Goal: Transaction & Acquisition: Purchase product/service

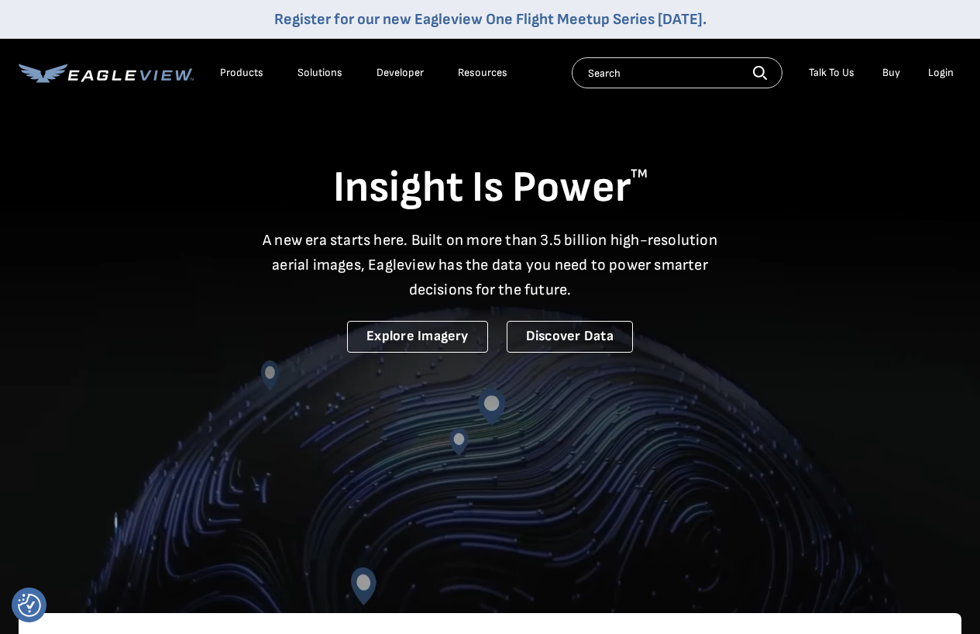
click at [935, 71] on div "Login" at bounding box center [941, 73] width 26 height 14
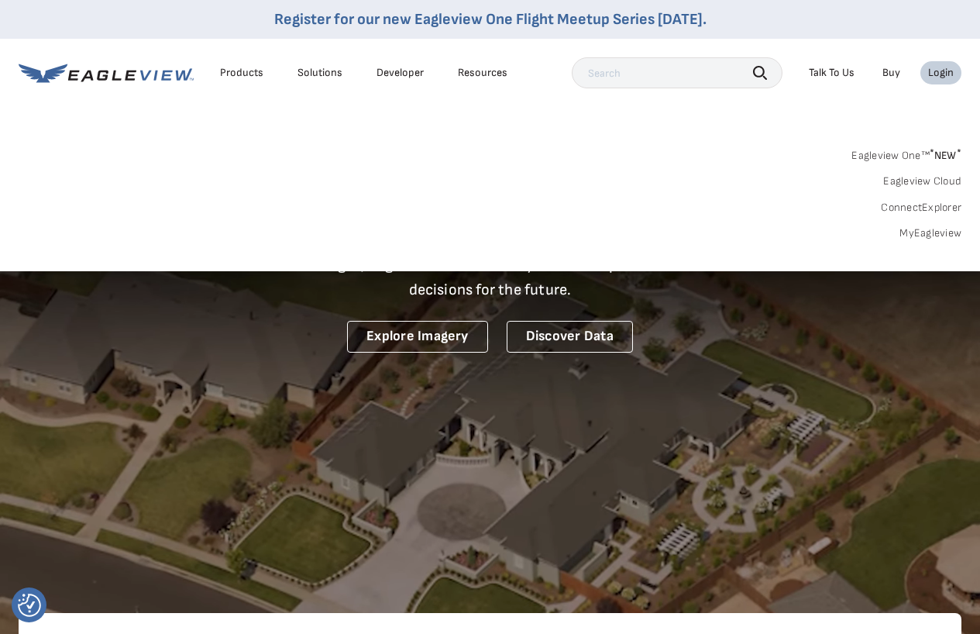
click at [926, 232] on link "MyEagleview" at bounding box center [931, 233] width 62 height 14
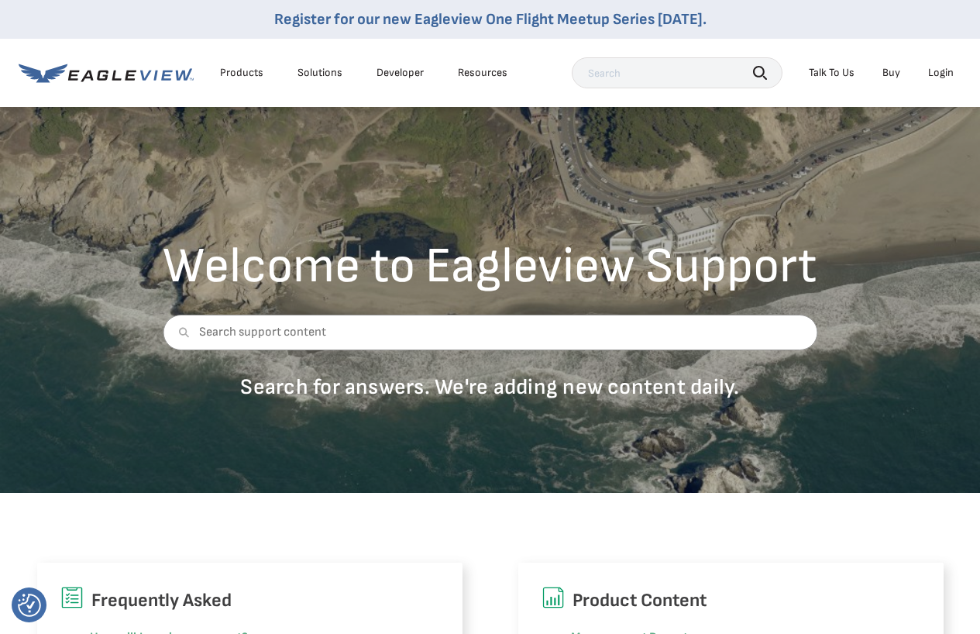
click at [281, 336] on input "text" at bounding box center [490, 333] width 655 height 36
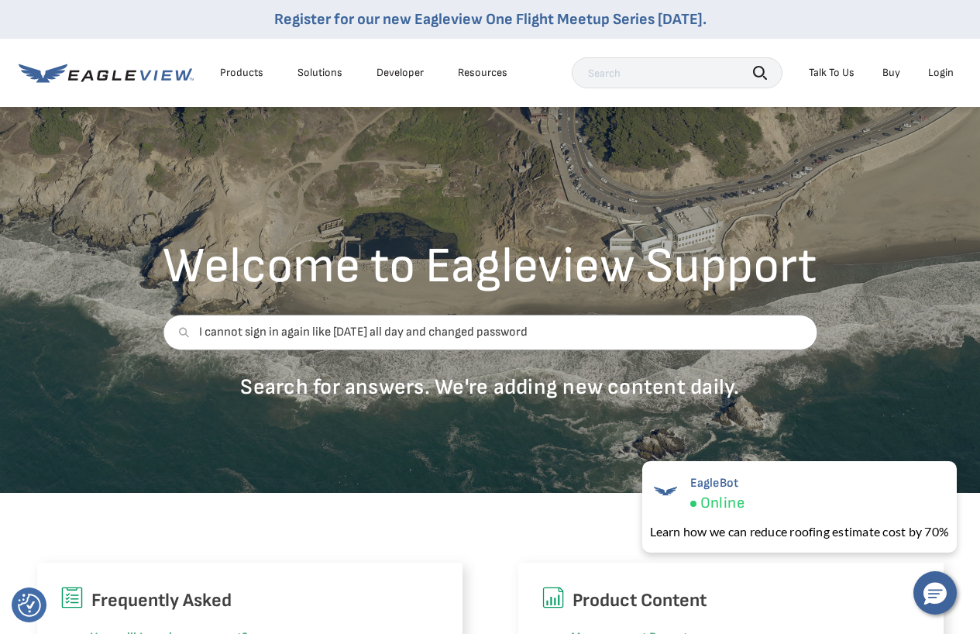
type input "I cannot sign in again like yesterday all day and changed password"
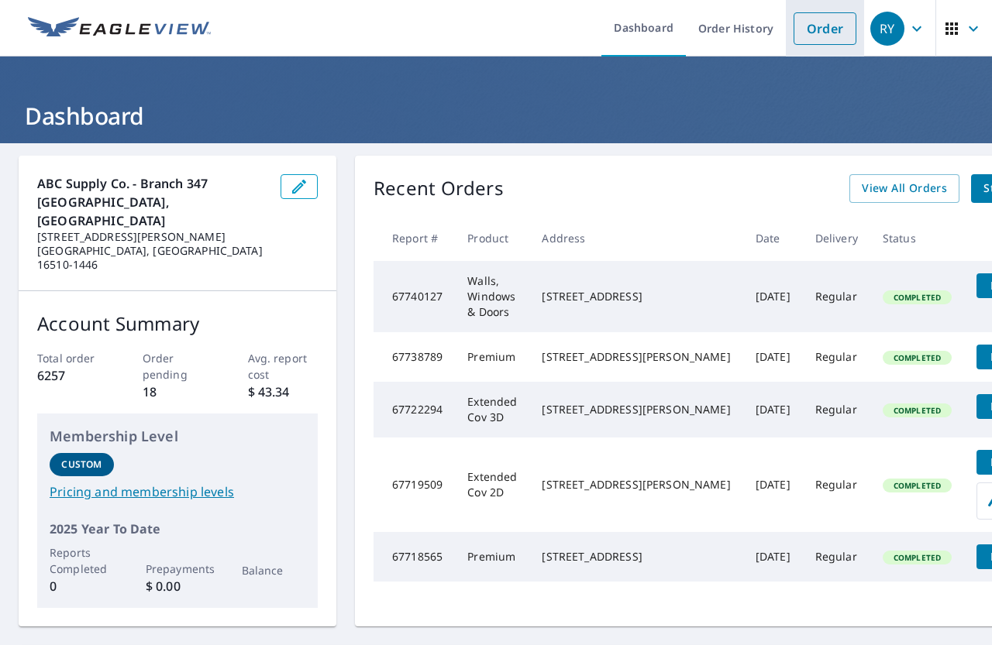
click at [815, 30] on link "Order" at bounding box center [824, 28] width 63 height 33
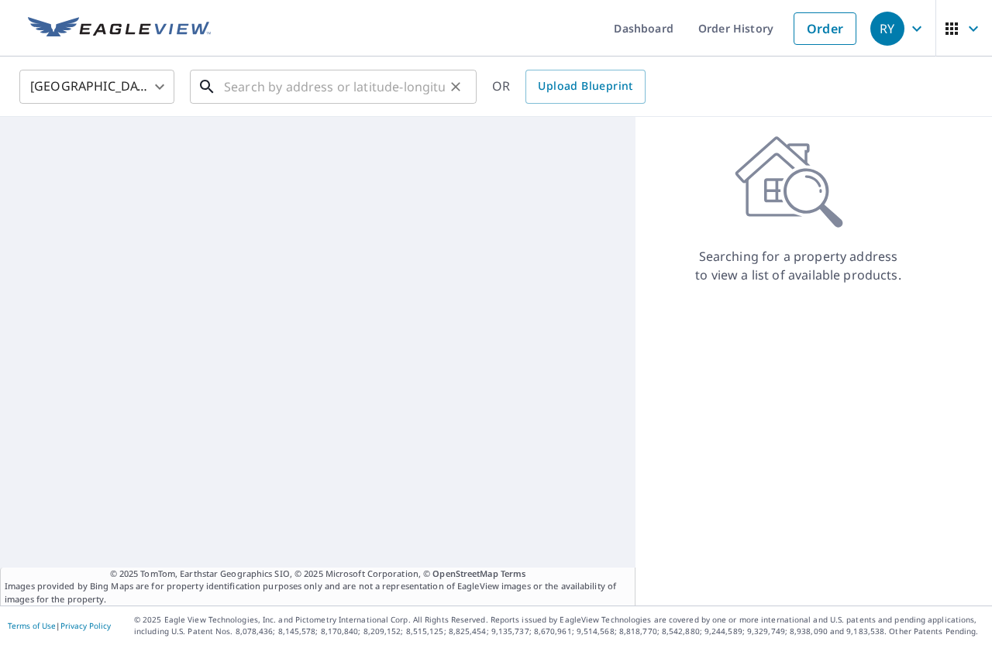
click at [224, 89] on input "text" at bounding box center [334, 86] width 221 height 43
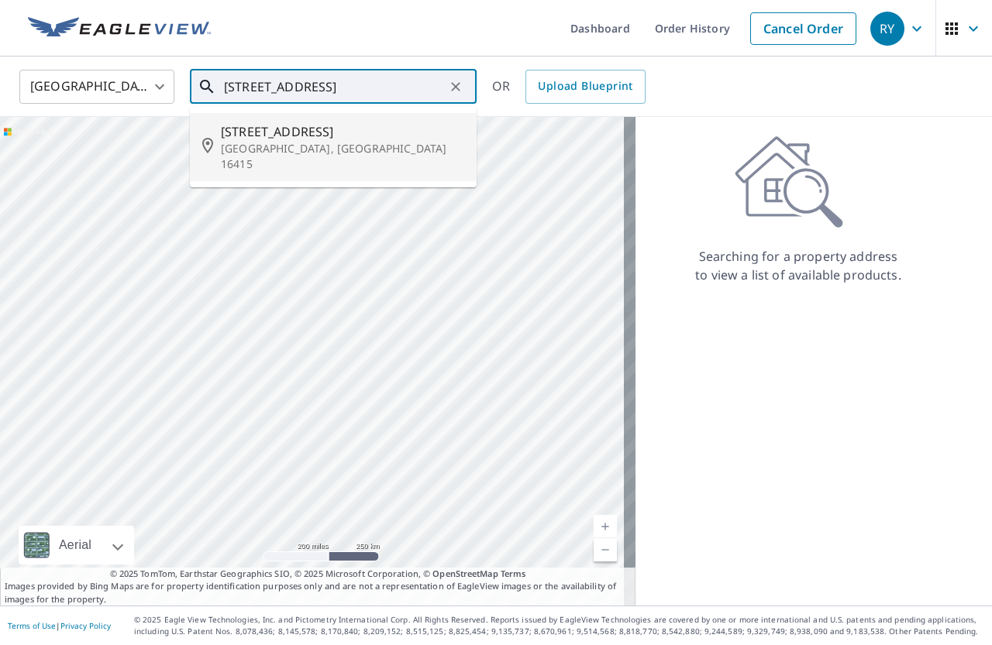
click at [299, 146] on p "Fairview, PA 16415" at bounding box center [342, 156] width 243 height 31
type input "6072 Pine Valley Ln Fairview, PA 16415"
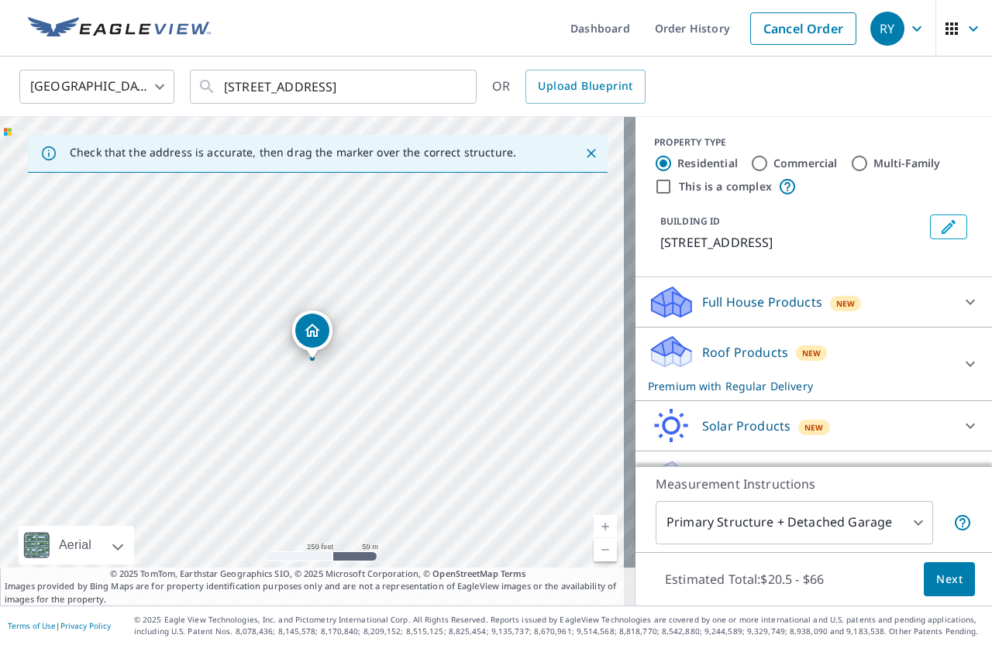
click at [739, 354] on p "Roof Products" at bounding box center [745, 352] width 86 height 19
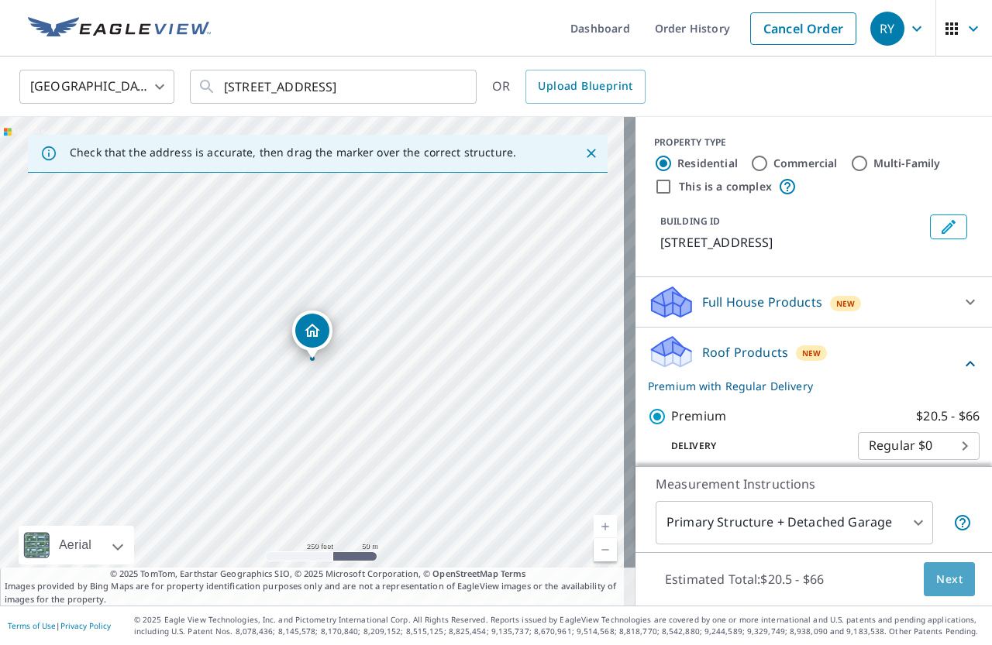
click at [942, 579] on span "Next" at bounding box center [949, 579] width 26 height 19
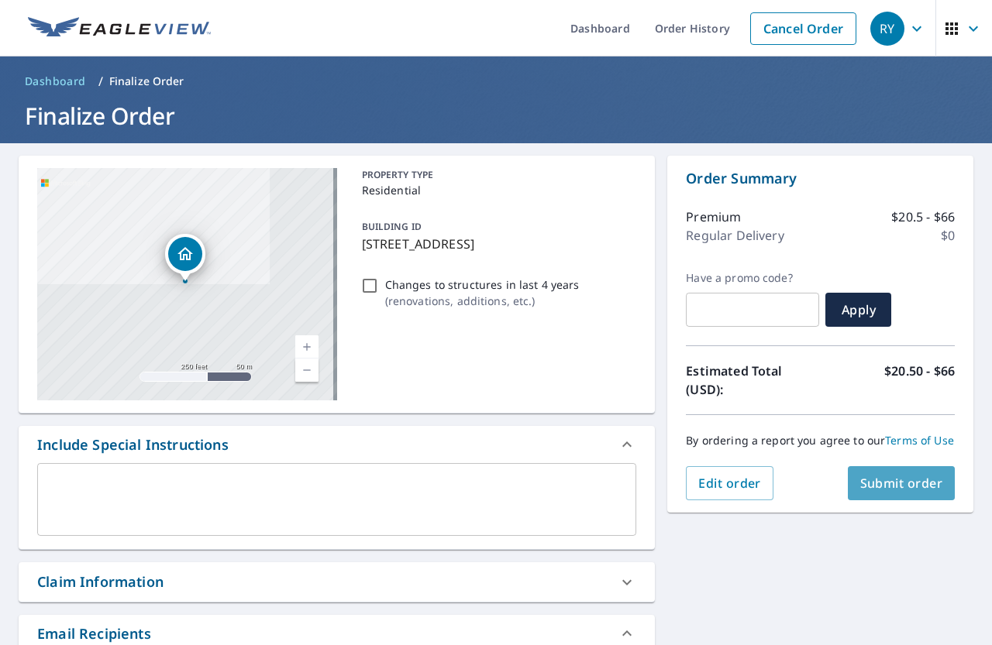
click at [868, 492] on span "Submit order" at bounding box center [901, 483] width 83 height 17
checkbox input "true"
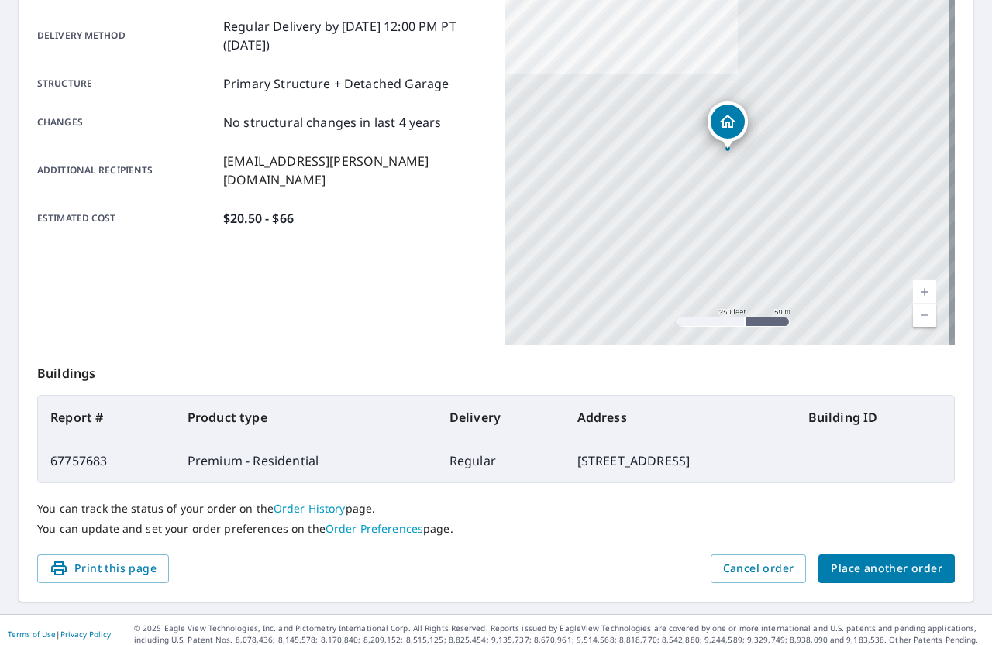
scroll to position [267, 0]
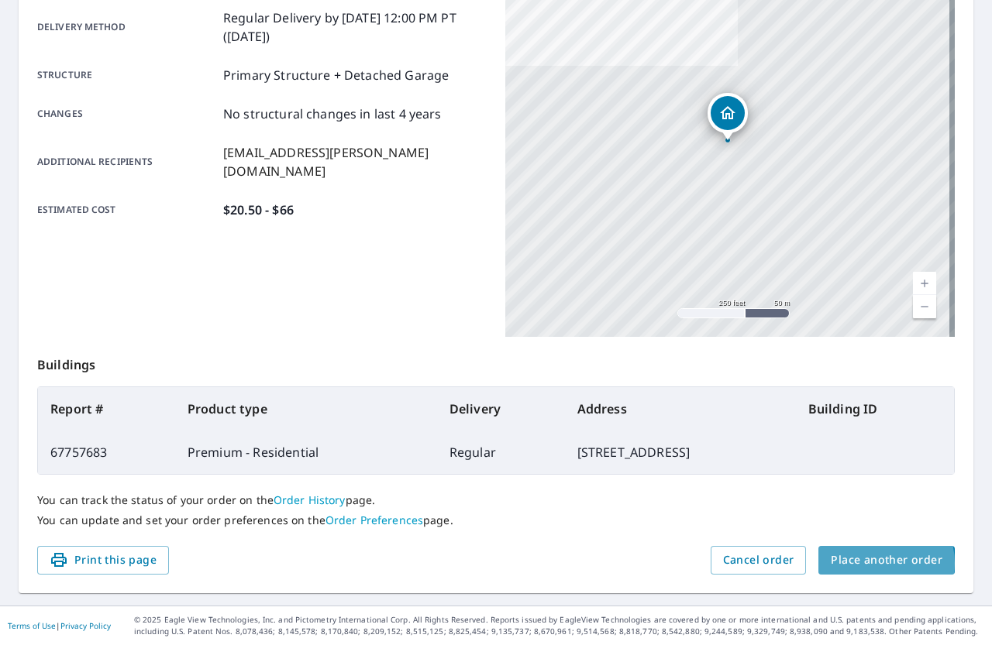
click at [859, 564] on span "Place another order" at bounding box center [887, 560] width 112 height 19
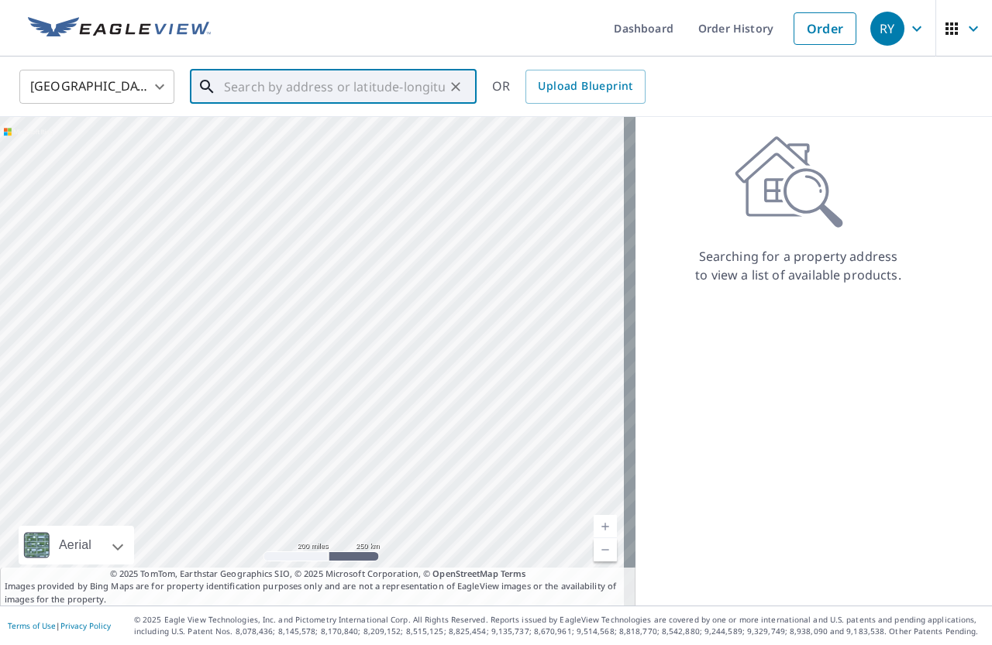
click at [235, 80] on input "text" at bounding box center [334, 86] width 221 height 43
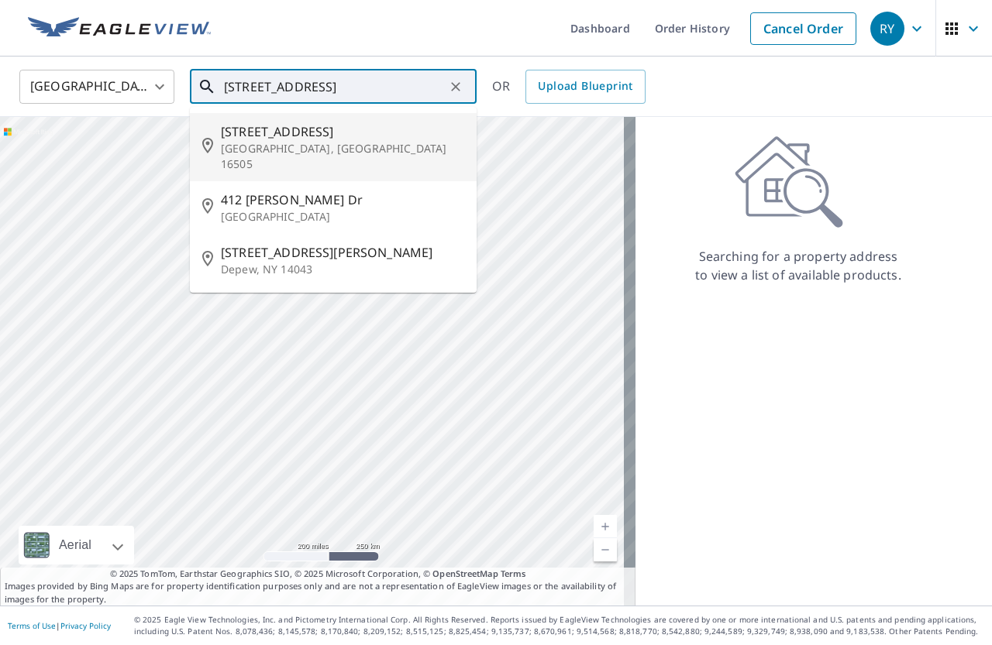
click at [273, 149] on p "Erie, PA 16505" at bounding box center [342, 156] width 243 height 31
type input "412 Monaca Dr Erie, PA 16505"
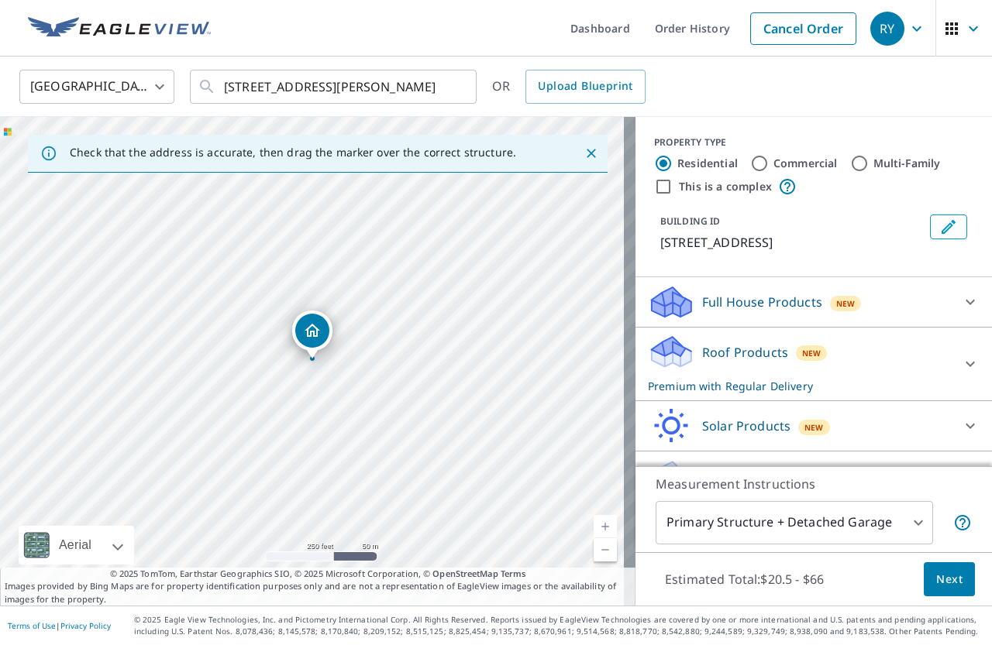
click at [939, 574] on span "Next" at bounding box center [949, 579] width 26 height 19
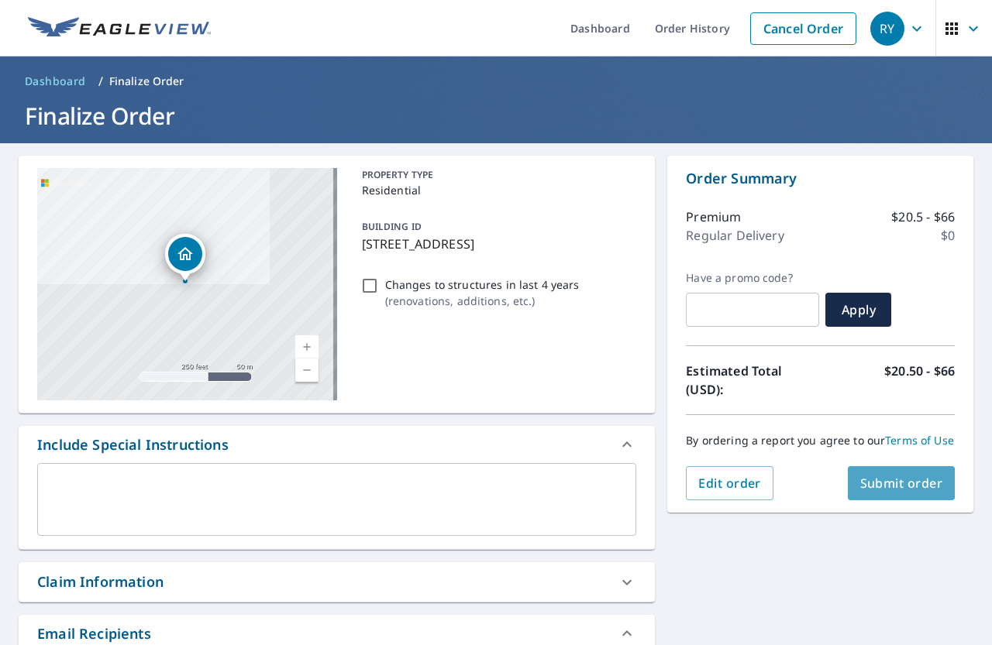
click at [893, 492] on span "Submit order" at bounding box center [901, 483] width 83 height 17
checkbox input "true"
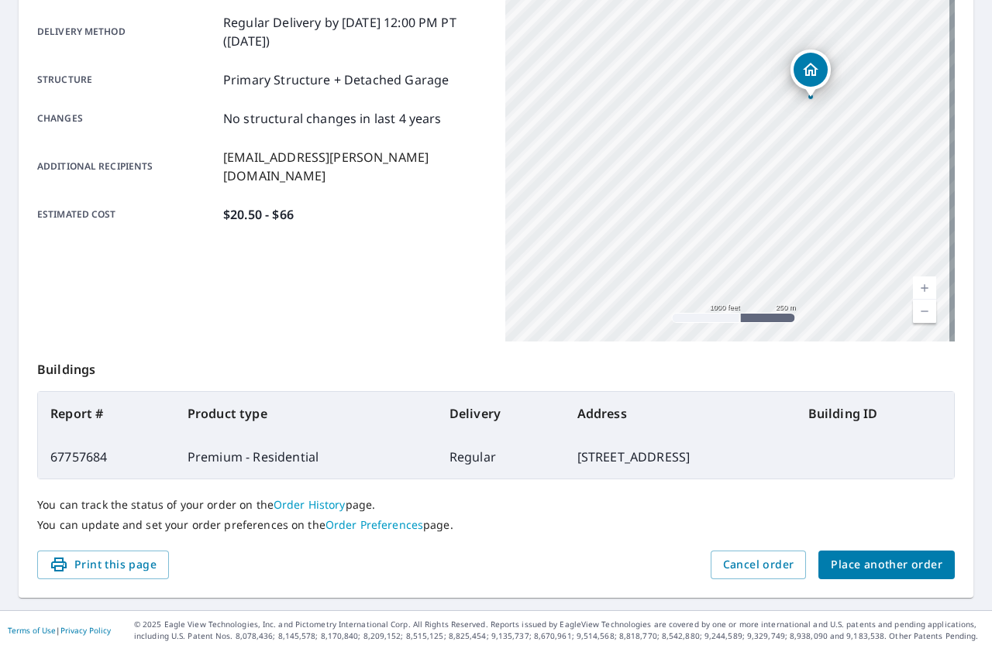
scroll to position [267, 0]
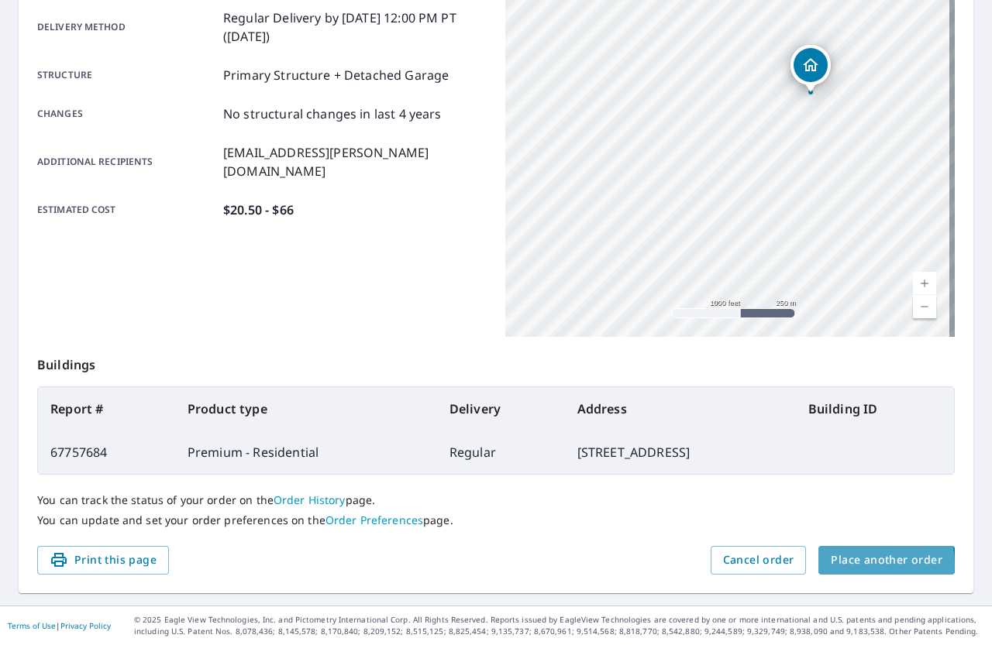
click at [847, 565] on span "Place another order" at bounding box center [887, 560] width 112 height 19
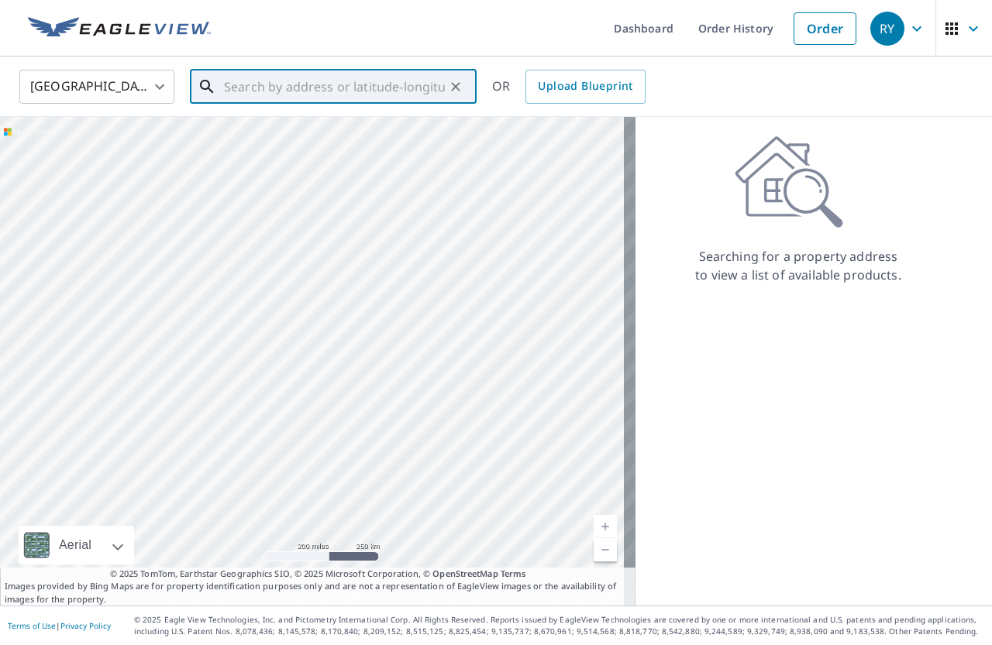
click at [256, 84] on input "text" at bounding box center [334, 86] width 221 height 43
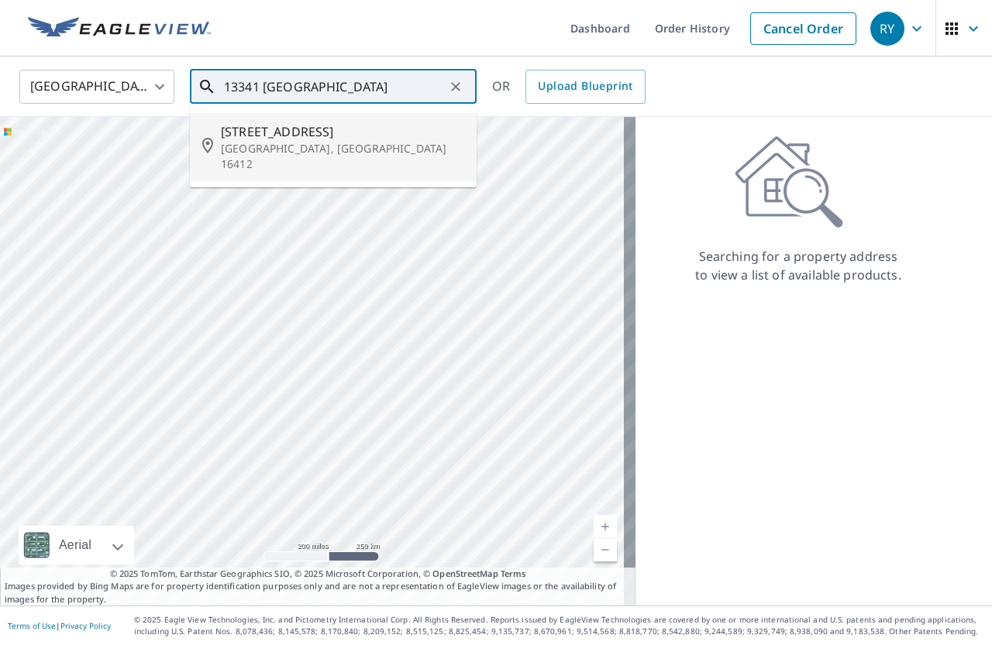
click at [279, 143] on p "Edinboro, PA 16412" at bounding box center [342, 156] width 243 height 31
type input "13341 Cambridge Springs Rd Edinboro, PA 16412"
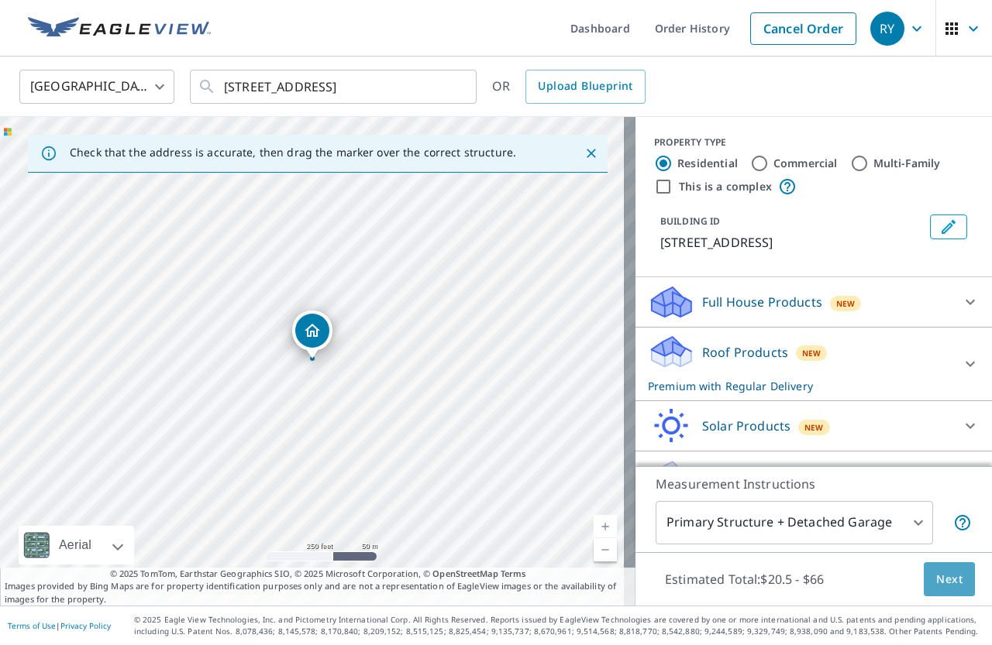
click at [936, 584] on span "Next" at bounding box center [949, 579] width 26 height 19
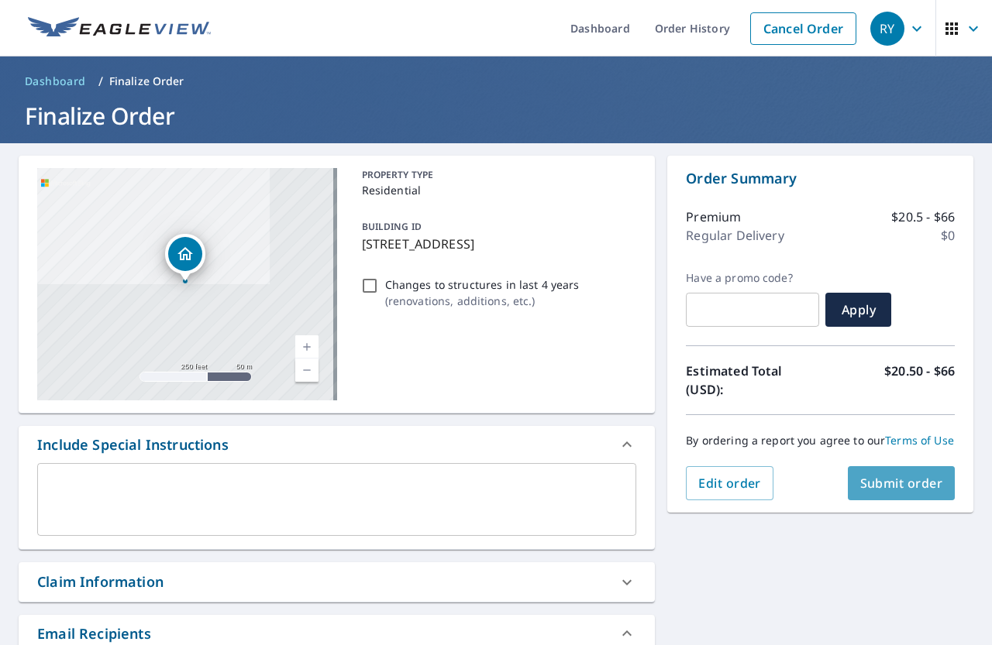
click at [874, 492] on span "Submit order" at bounding box center [901, 483] width 83 height 17
checkbox input "true"
